Goal: Task Accomplishment & Management: Manage account settings

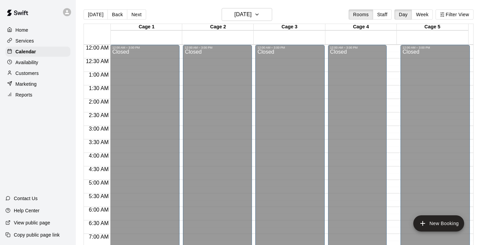
scroll to position [352, 0]
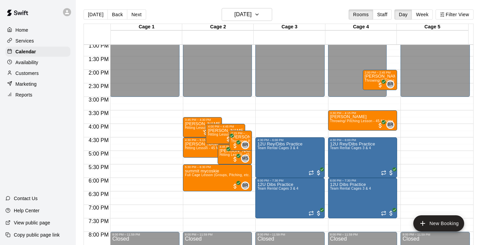
click at [27, 41] on p "Services" at bounding box center [24, 40] width 19 height 7
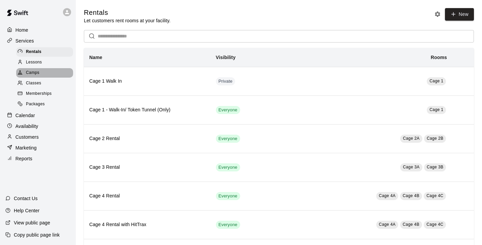
click at [37, 71] on span "Camps" at bounding box center [32, 72] width 13 height 7
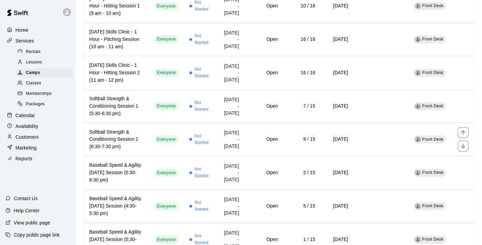
scroll to position [466, 0]
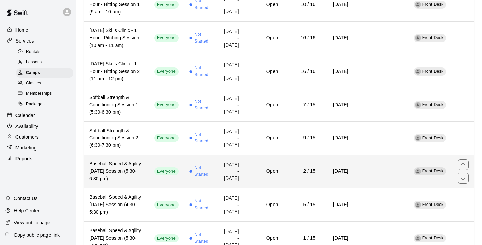
click at [134, 181] on h6 "Baseball Speed & Agility [DATE] Session (5:30-6:30 pm)" at bounding box center [116, 171] width 54 height 22
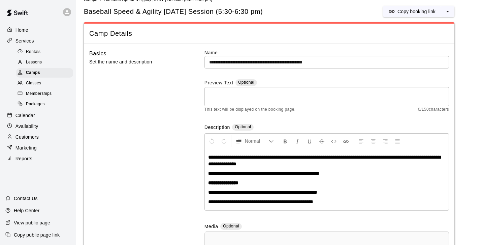
scroll to position [71, 0]
